Goal: Check status: Check status

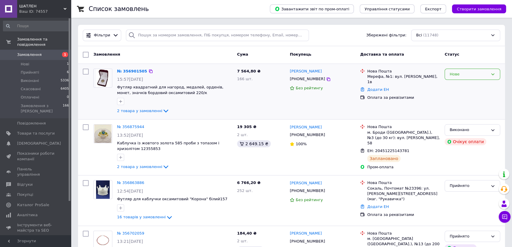
click at [465, 76] on div "Нове" at bounding box center [468, 74] width 38 height 6
click at [460, 86] on li "Прийнято" at bounding box center [472, 86] width 55 height 11
click at [127, 69] on link "№ 356901505" at bounding box center [130, 71] width 27 height 4
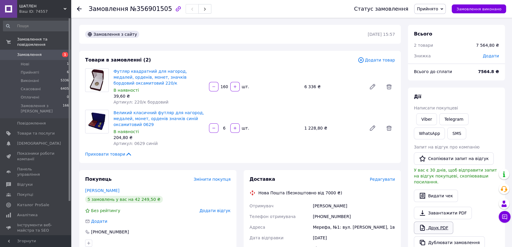
click at [429, 221] on link "Друк PDF" at bounding box center [433, 227] width 39 height 12
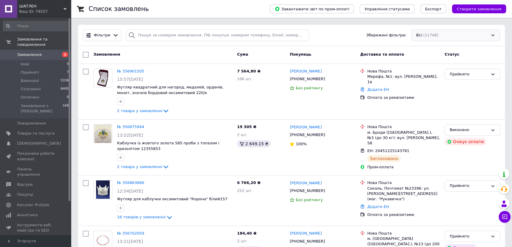
click at [419, 34] on div "Всі (11748)" at bounding box center [455, 36] width 89 height 12
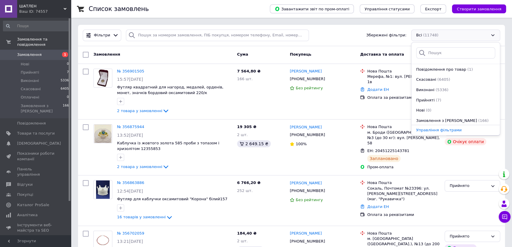
scroll to position [30, 0]
click at [428, 100] on span "Прийняті" at bounding box center [425, 100] width 18 height 6
